Goal: Task Accomplishment & Management: Use online tool/utility

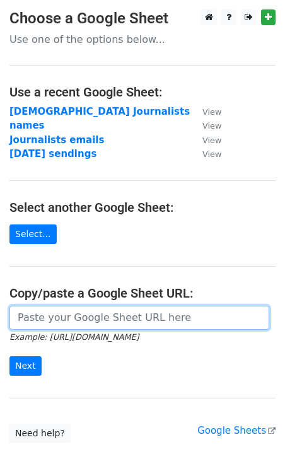
click at [46, 321] on input "url" at bounding box center [139, 318] width 260 height 24
paste input "[URL][DOMAIN_NAME]"
type input "[URL][DOMAIN_NAME]"
click at [9, 356] on input "Next" at bounding box center [25, 366] width 32 height 20
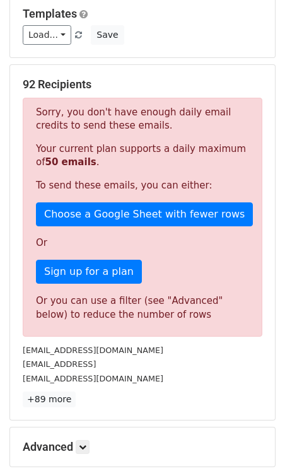
scroll to position [129, 0]
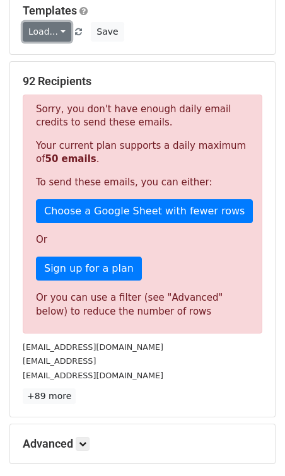
click at [59, 33] on link "Load..." at bounding box center [47, 32] width 49 height 20
click at [149, 13] on h5 "Templates" at bounding box center [142, 11] width 239 height 14
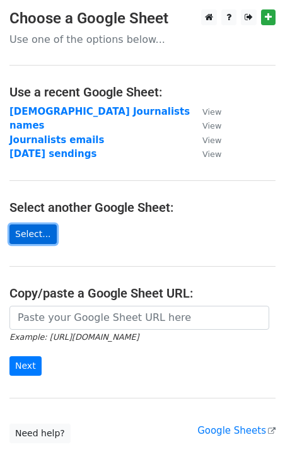
click at [42, 231] on link "Select..." at bounding box center [32, 234] width 47 height 20
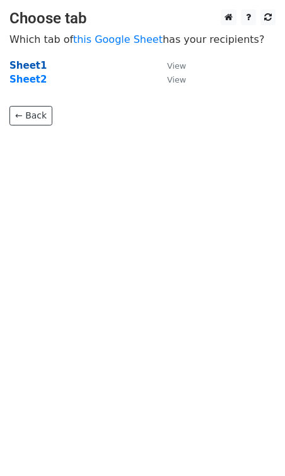
click at [32, 62] on strong "Sheet1" at bounding box center [27, 65] width 37 height 11
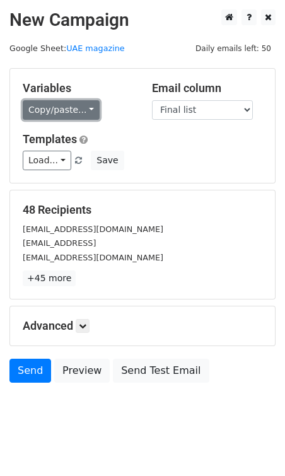
click at [86, 114] on link "Copy/paste..." at bounding box center [61, 110] width 77 height 20
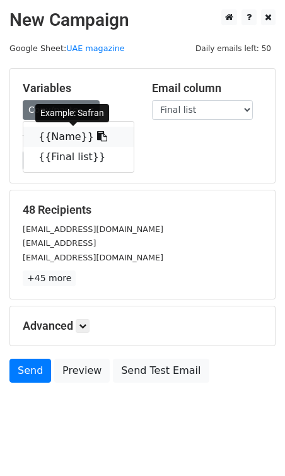
click at [65, 132] on link "{{Name}}" at bounding box center [78, 137] width 110 height 20
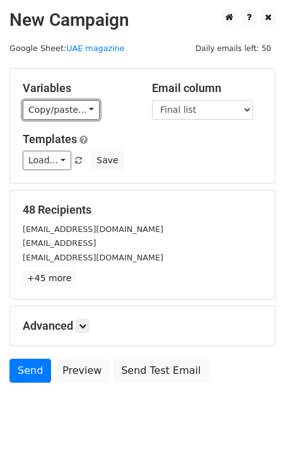
click at [84, 105] on link "Copy/paste..." at bounding box center [61, 110] width 77 height 20
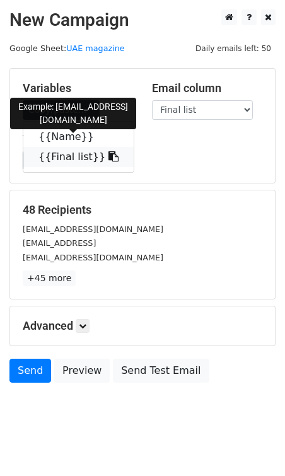
click at [62, 153] on link "{{Final list}}" at bounding box center [78, 157] width 110 height 20
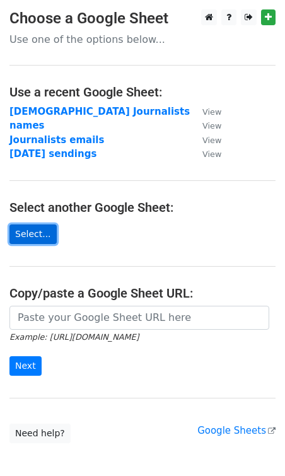
click at [35, 231] on link "Select..." at bounding box center [32, 234] width 47 height 20
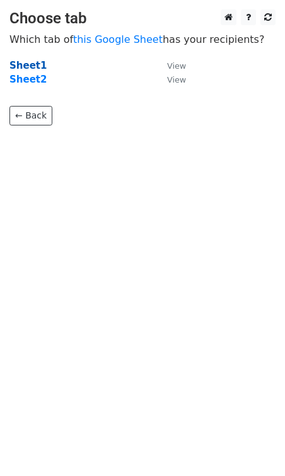
click at [19, 69] on strong "Sheet1" at bounding box center [27, 65] width 37 height 11
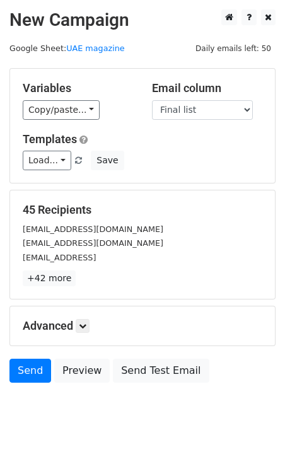
click at [71, 120] on div "Variables Copy/paste... {{Name}} {{Final list}} {{Category}} Email column Name …" at bounding box center [142, 126] width 265 height 114
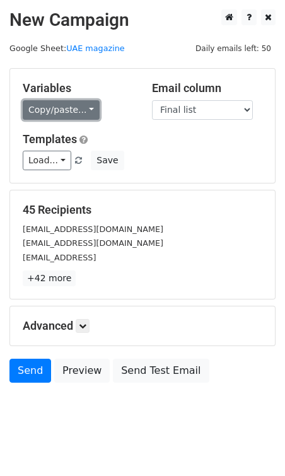
click at [74, 117] on link "Copy/paste..." at bounding box center [61, 110] width 77 height 20
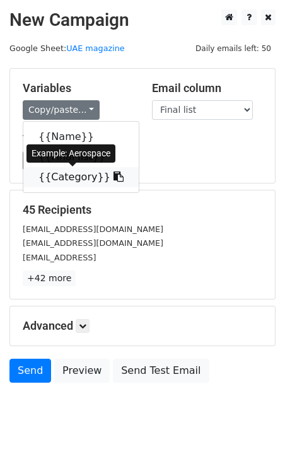
click at [113, 179] on icon at bounding box center [118, 176] width 10 height 10
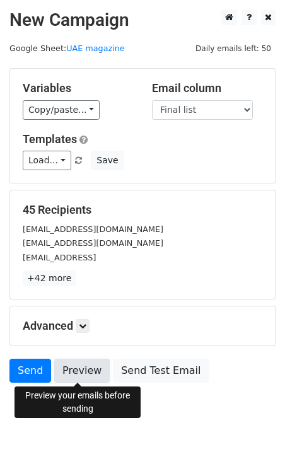
click at [81, 373] on link "Preview" at bounding box center [81, 371] width 55 height 24
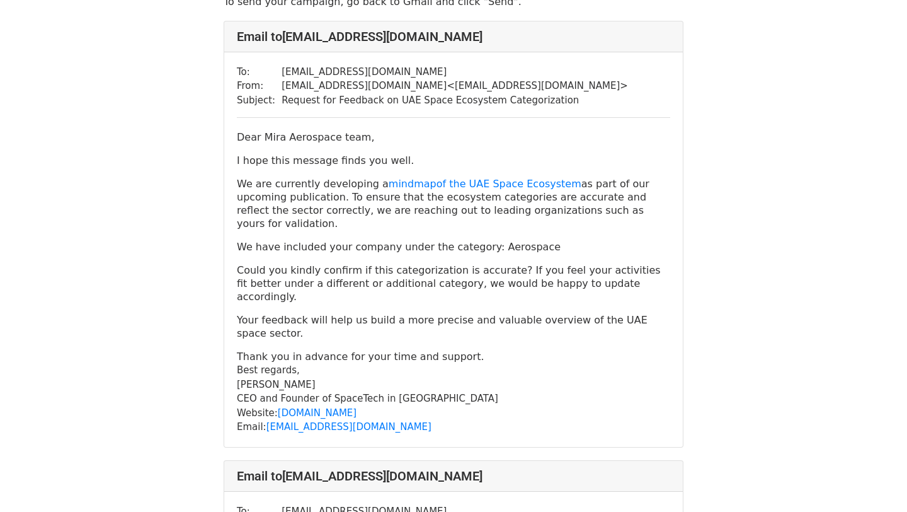
scroll to position [62, 0]
